Goal: Information Seeking & Learning: Learn about a topic

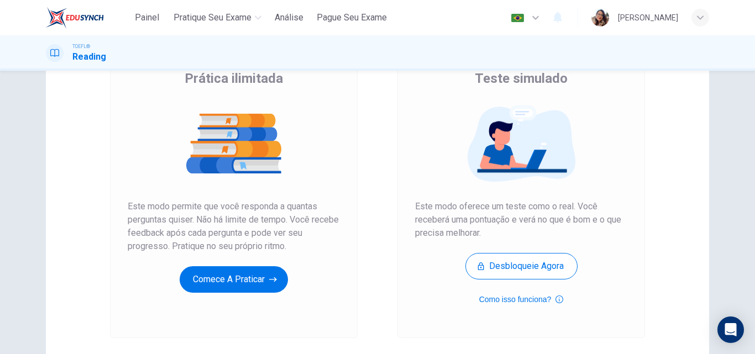
scroll to position [111, 0]
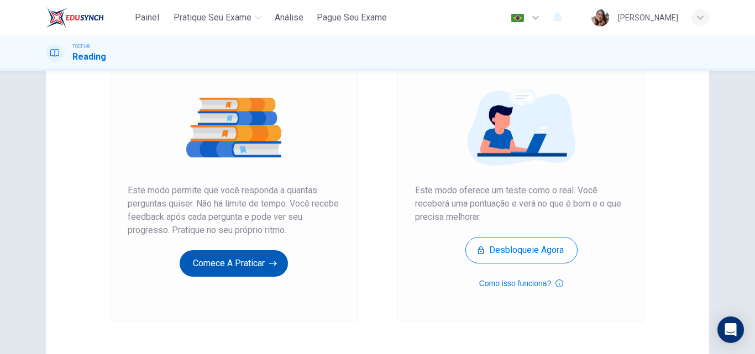
click at [203, 262] on button "Comece a praticar" at bounding box center [234, 263] width 108 height 27
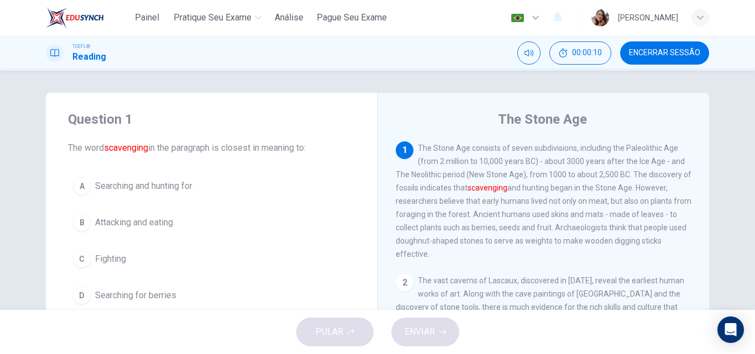
scroll to position [55, 0]
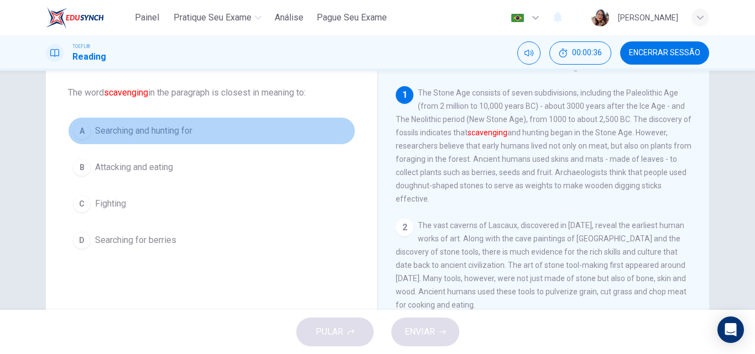
click at [155, 125] on span "Searching and hunting for" at bounding box center [143, 130] width 97 height 13
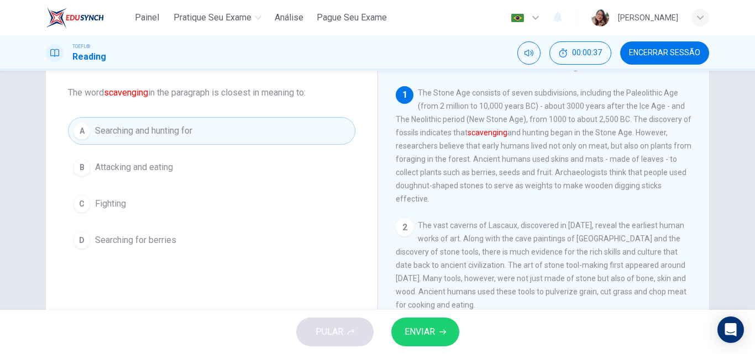
click at [417, 323] on button "ENVIAR" at bounding box center [425, 332] width 68 height 29
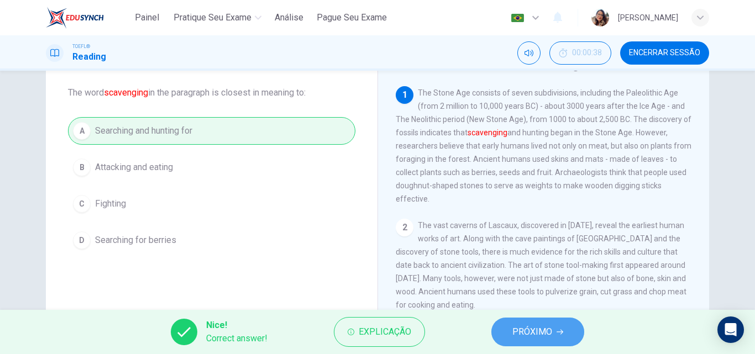
click at [505, 332] on button "PRÓXIMO" at bounding box center [537, 332] width 93 height 29
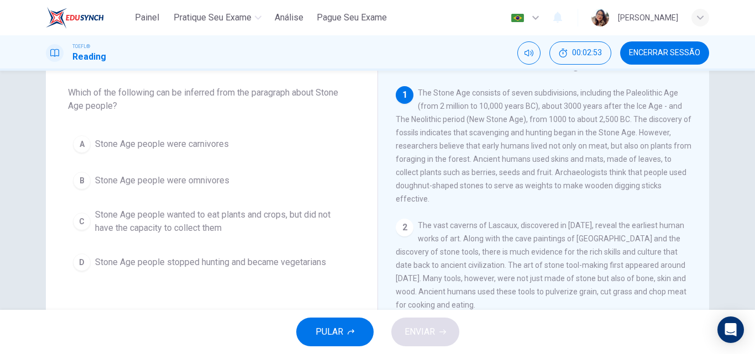
click at [209, 217] on span "Stone Age people wanted to eat plants and crops, but did not have the capacity …" at bounding box center [222, 221] width 255 height 27
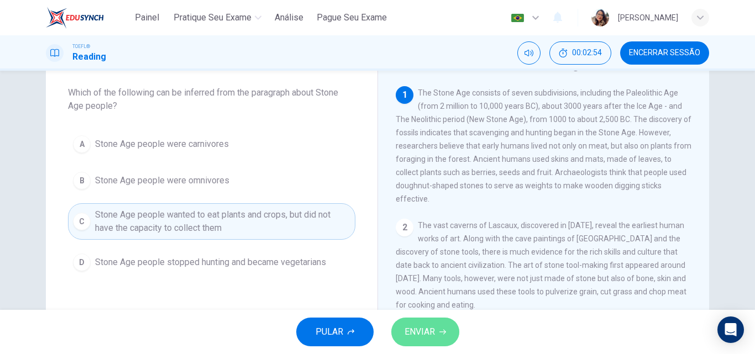
click at [400, 333] on button "ENVIAR" at bounding box center [425, 332] width 68 height 29
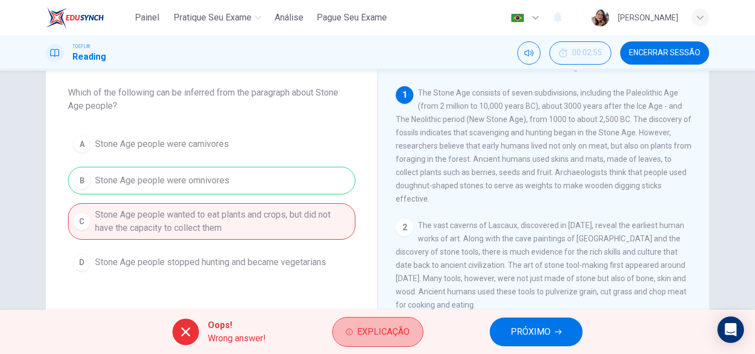
click at [400, 333] on span "Explicação" at bounding box center [383, 331] width 52 height 15
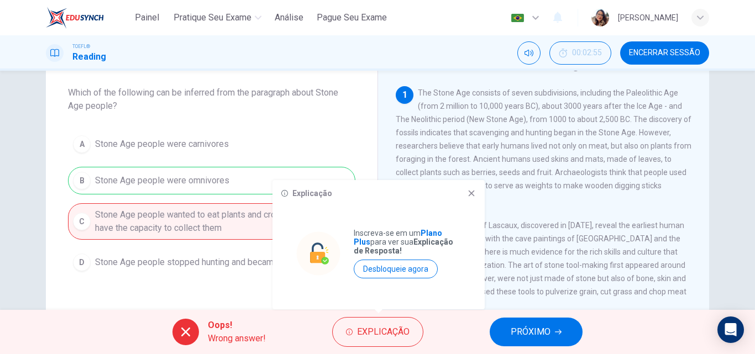
click at [476, 191] on div "Explicação Inscreva-se em um Plano Plus para ver sua Explicação de Resposta! De…" at bounding box center [378, 244] width 212 height 129
click at [474, 191] on icon at bounding box center [472, 194] width 6 height 6
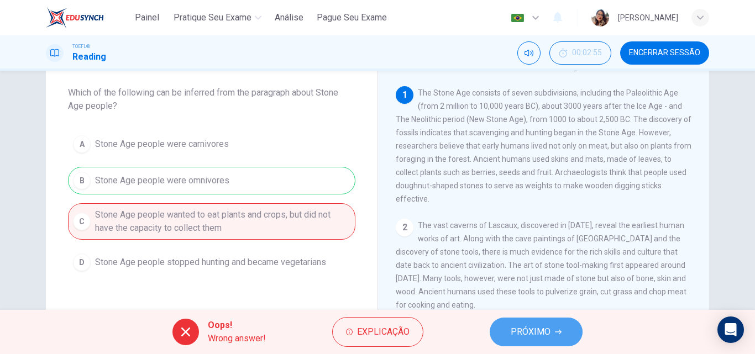
click at [519, 334] on span "PRÓXIMO" at bounding box center [531, 331] width 40 height 15
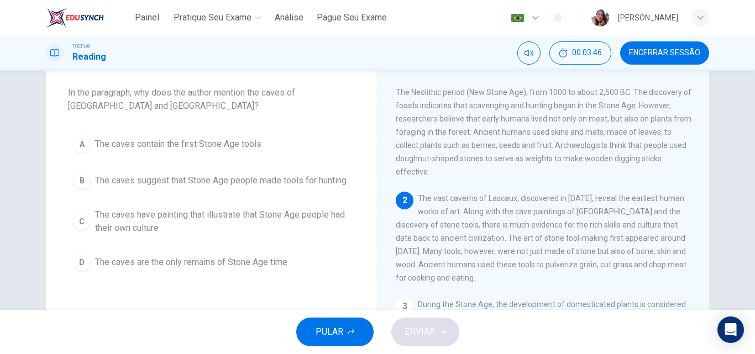
click at [203, 219] on span "The caves have painting that illustrate that Stone Age people had their own cul…" at bounding box center [222, 221] width 255 height 27
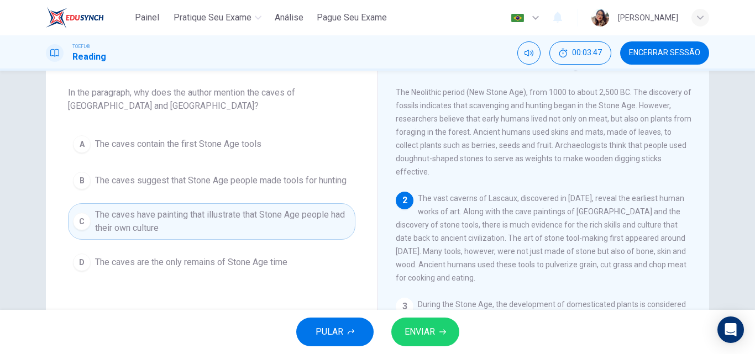
click at [395, 328] on button "ENVIAR" at bounding box center [425, 332] width 68 height 29
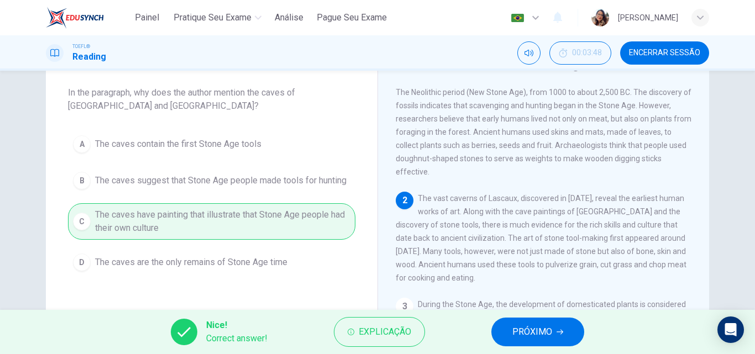
click at [502, 327] on button "PRÓXIMO" at bounding box center [537, 332] width 93 height 29
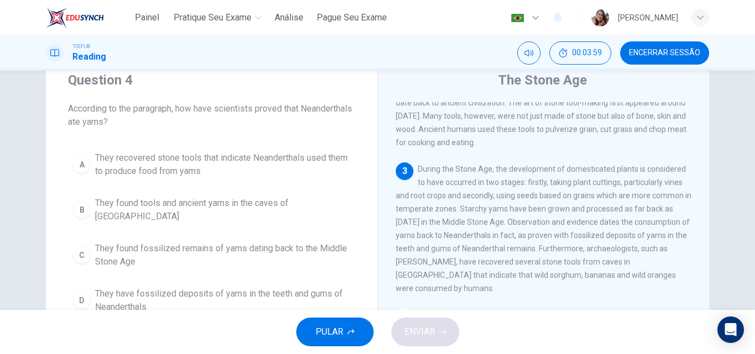
scroll to position [55, 0]
